Goal: Find contact information: Find contact information

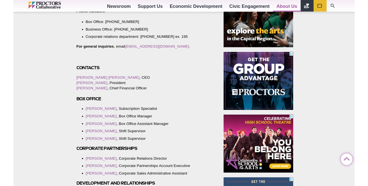
scroll to position [258, 0]
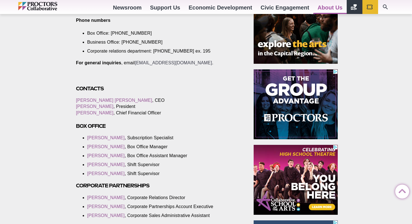
click at [165, 65] on link "[EMAIL_ADDRESS][DOMAIN_NAME]" at bounding box center [173, 62] width 77 height 5
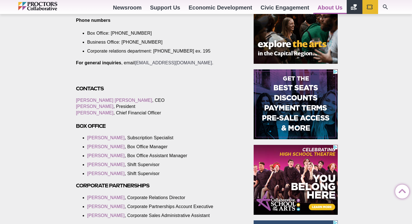
click at [164, 65] on link "[EMAIL_ADDRESS][DOMAIN_NAME]" at bounding box center [173, 62] width 77 height 5
click at [148, 65] on link "[EMAIL_ADDRESS][DOMAIN_NAME]" at bounding box center [173, 62] width 77 height 5
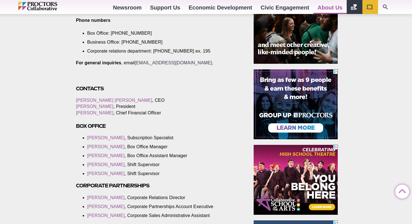
click at [136, 65] on link "[EMAIL_ADDRESS][DOMAIN_NAME]" at bounding box center [173, 62] width 77 height 5
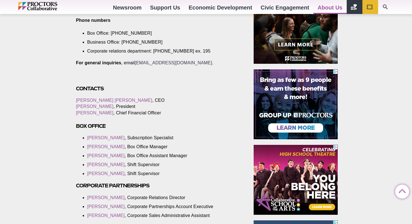
click at [136, 65] on link "[EMAIL_ADDRESS][DOMAIN_NAME]" at bounding box center [173, 62] width 77 height 5
